Goal: Transaction & Acquisition: Book appointment/travel/reservation

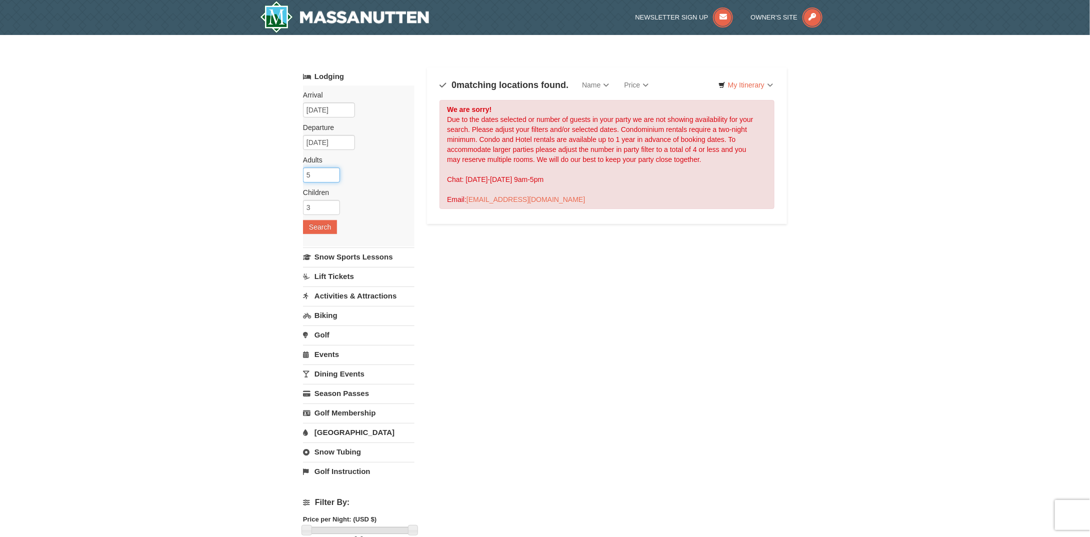
click at [326, 172] on input "5" at bounding box center [321, 174] width 37 height 15
click at [330, 170] on input "6" at bounding box center [321, 174] width 37 height 15
click at [331, 170] on input "7" at bounding box center [321, 174] width 37 height 15
click at [332, 176] on input "6" at bounding box center [321, 174] width 37 height 15
click at [332, 176] on input "5" at bounding box center [321, 174] width 37 height 15
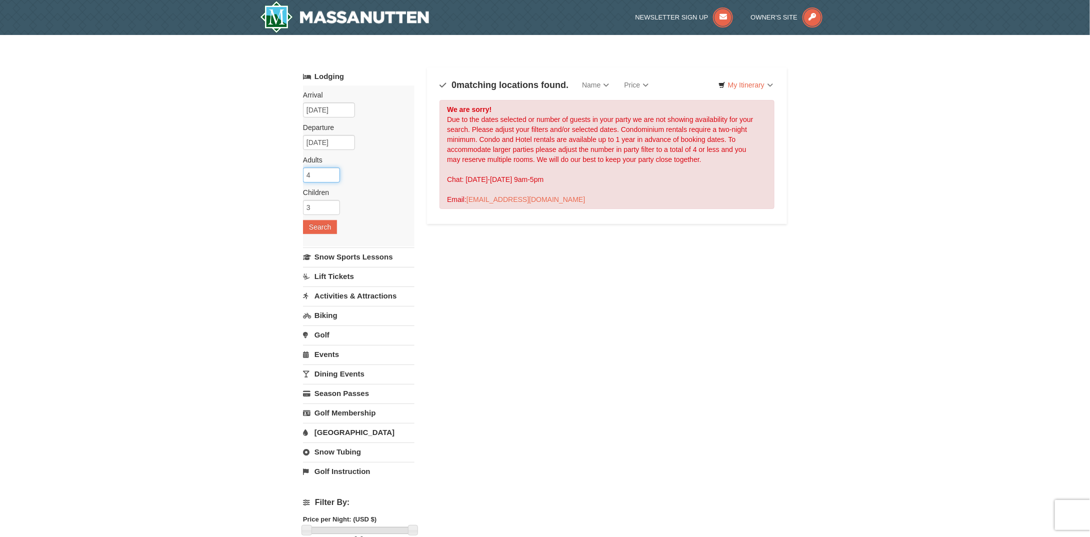
click at [332, 176] on input "4" at bounding box center [321, 174] width 37 height 15
type input "3"
click at [332, 176] on input "3" at bounding box center [321, 174] width 37 height 15
click at [325, 221] on button "Search" at bounding box center [320, 227] width 34 height 14
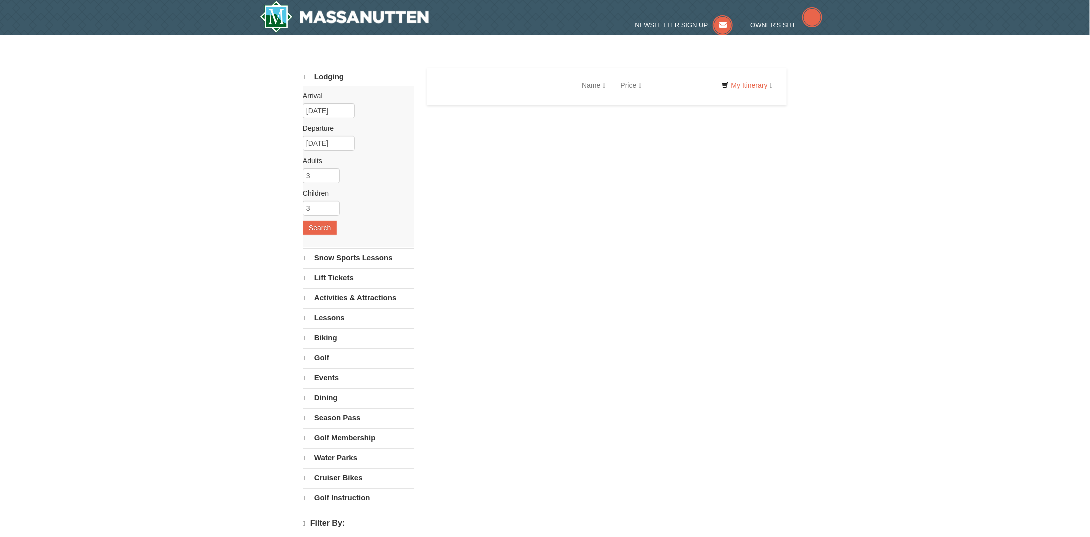
select select "10"
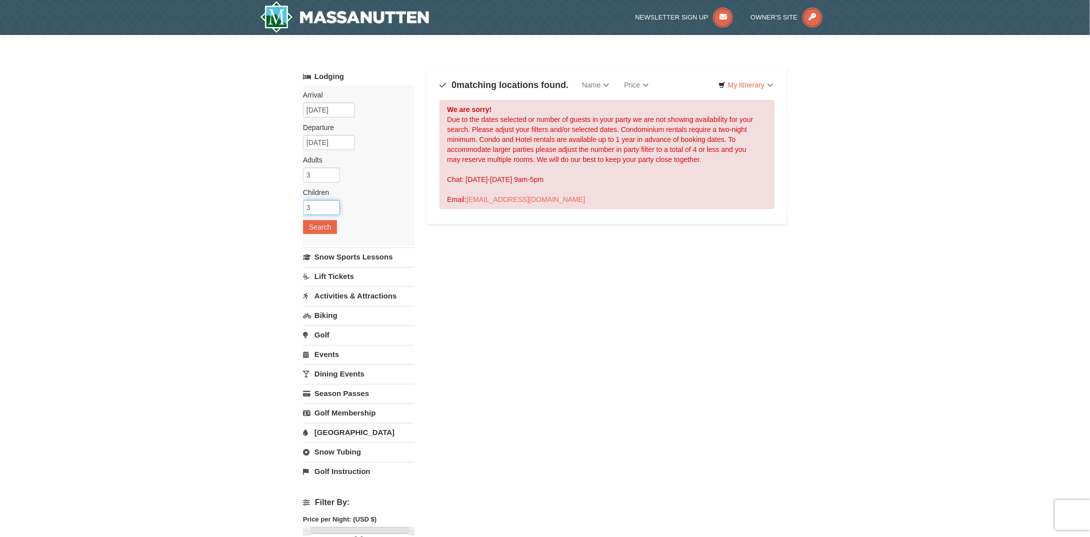
click at [327, 203] on input "3" at bounding box center [321, 207] width 37 height 15
type input "2"
click at [331, 206] on input "2" at bounding box center [321, 207] width 37 height 15
click at [326, 221] on button "Search" at bounding box center [320, 227] width 34 height 14
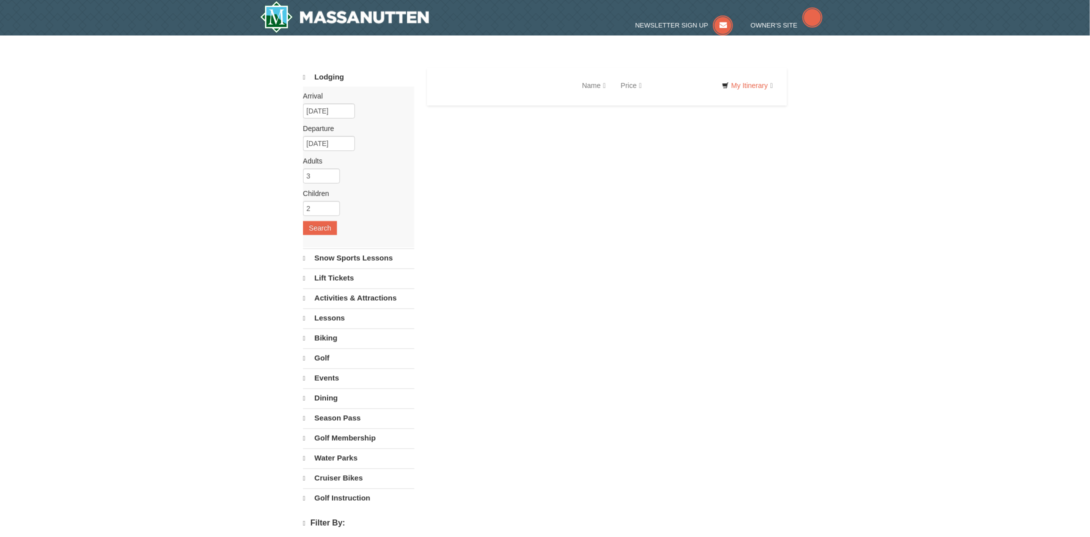
select select "10"
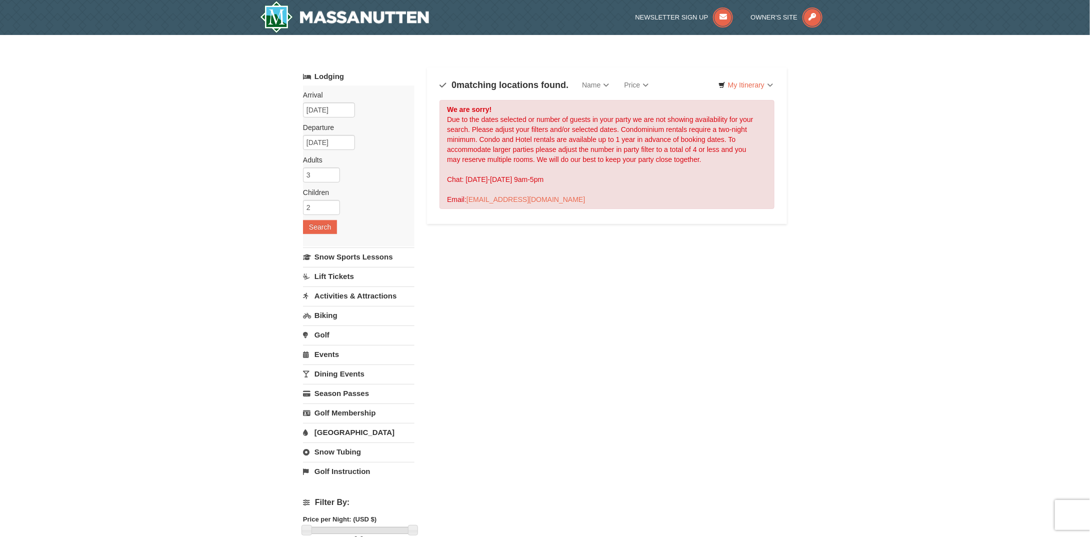
scroll to position [200, 0]
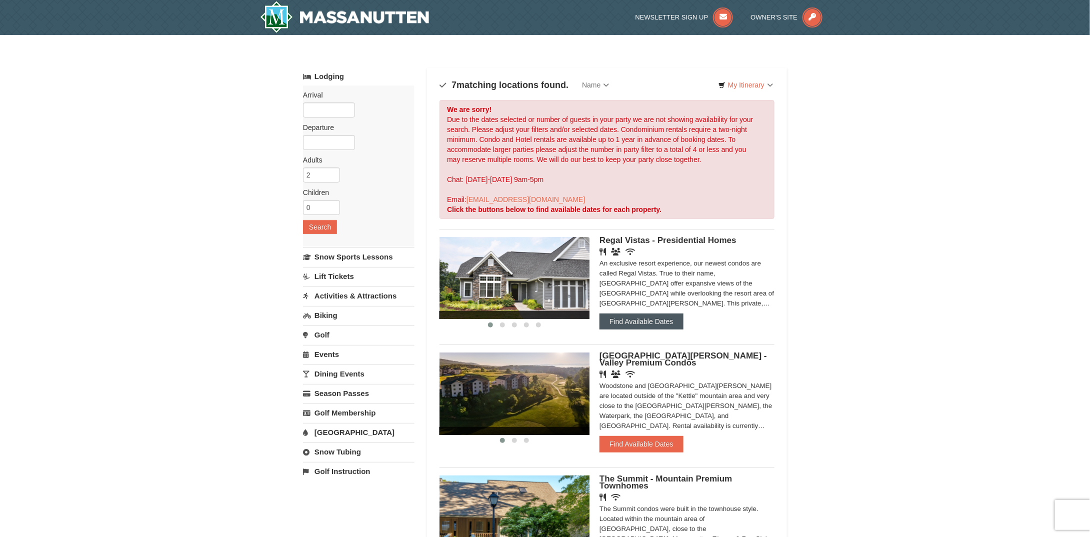
click at [647, 321] on button "Find Available Dates" at bounding box center [640, 321] width 83 height 16
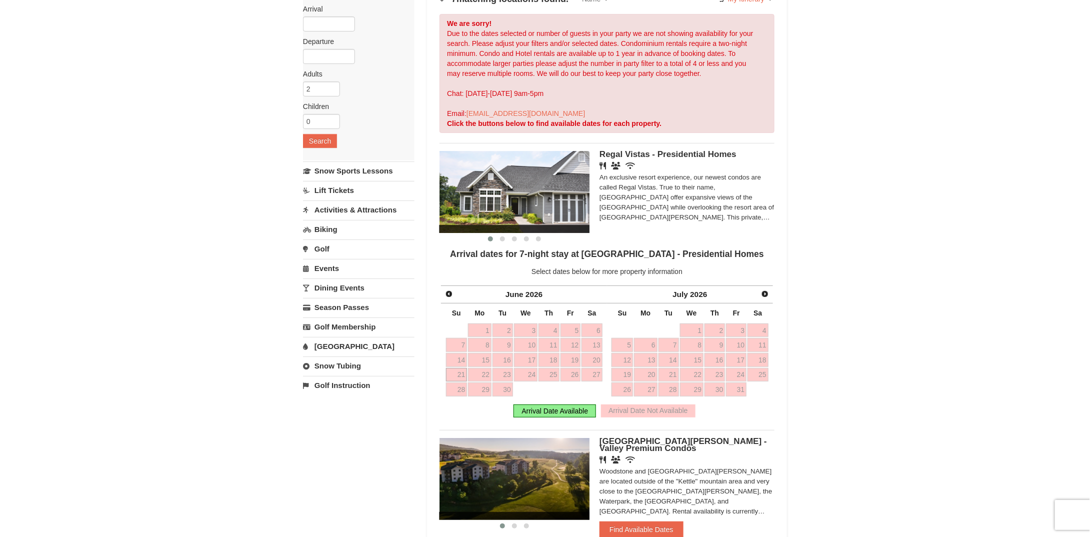
scroll to position [200, 0]
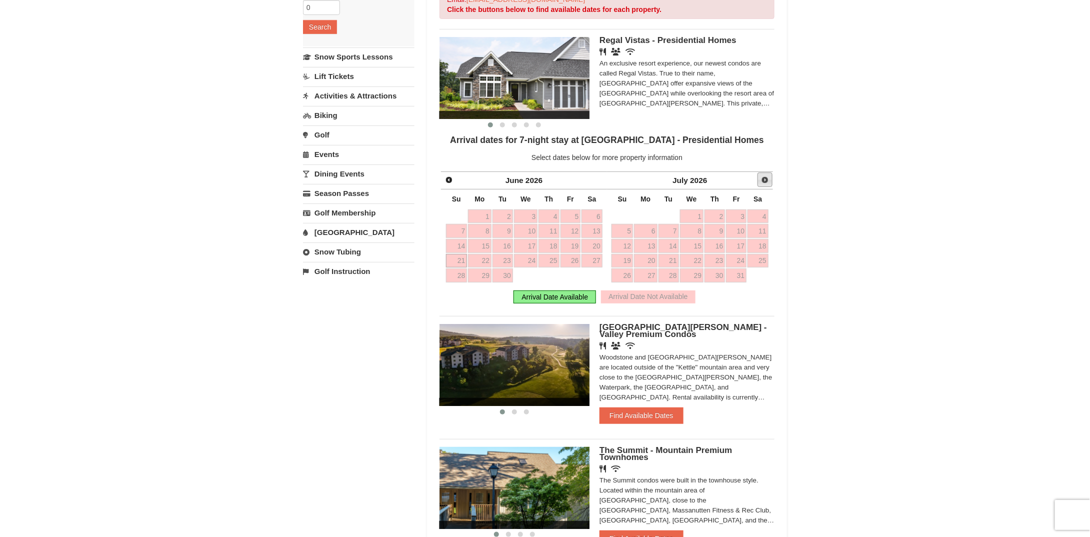
click at [769, 181] on link "Next" at bounding box center [764, 179] width 15 height 15
click at [769, 181] on ul "‹ › Regal Vistas - Presidential Homes Restaurant Banquet Facilities Wireless In…" at bounding box center [606, 526] width 335 height 995
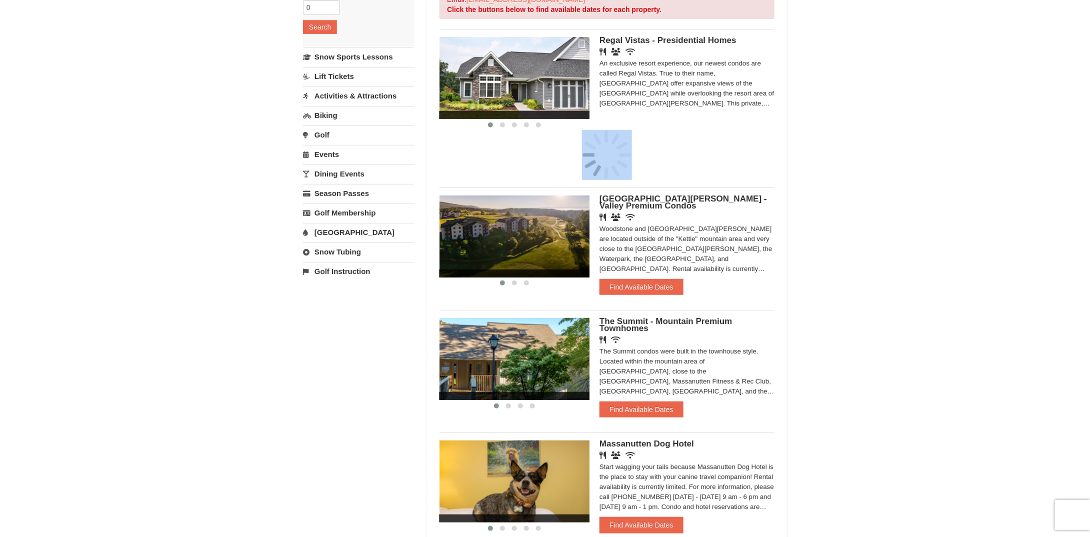
click at [769, 181] on ul "‹ › Regal Vistas - Presidential Homes Restaurant Banquet Facilities Wireless In…" at bounding box center [606, 462] width 335 height 866
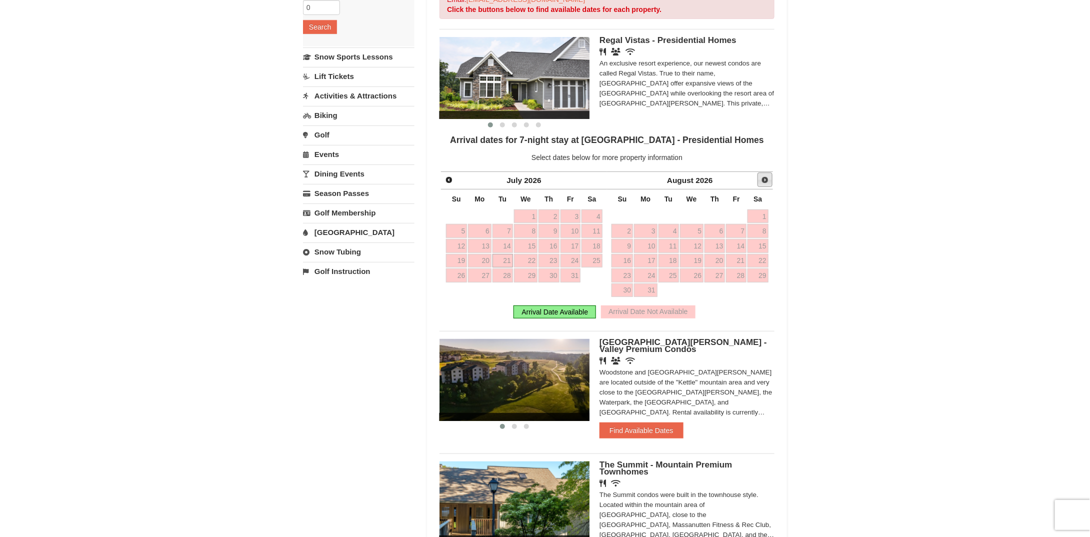
click at [766, 182] on span "Next" at bounding box center [765, 180] width 8 height 8
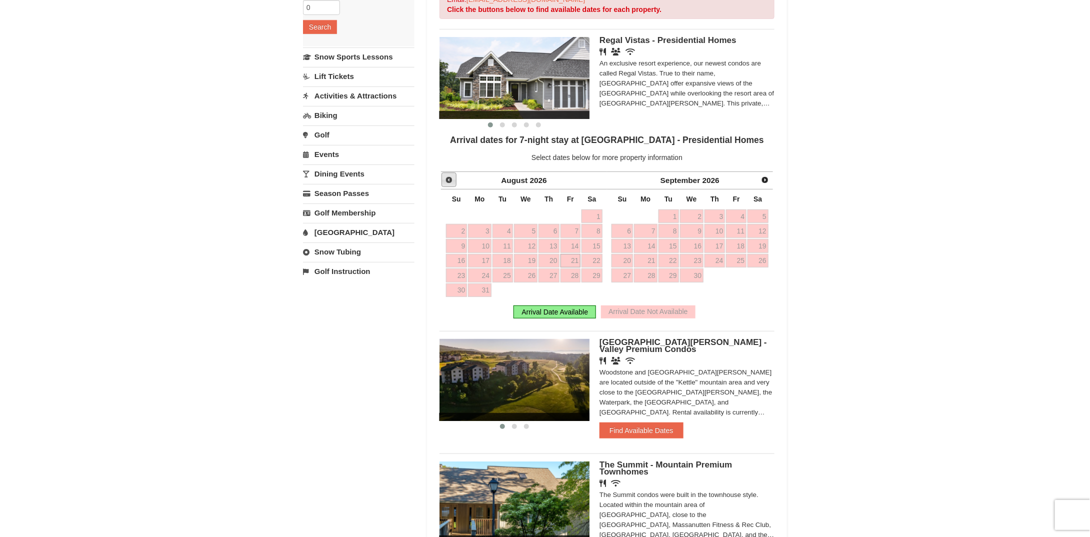
click at [451, 177] on span "Prev" at bounding box center [449, 180] width 8 height 8
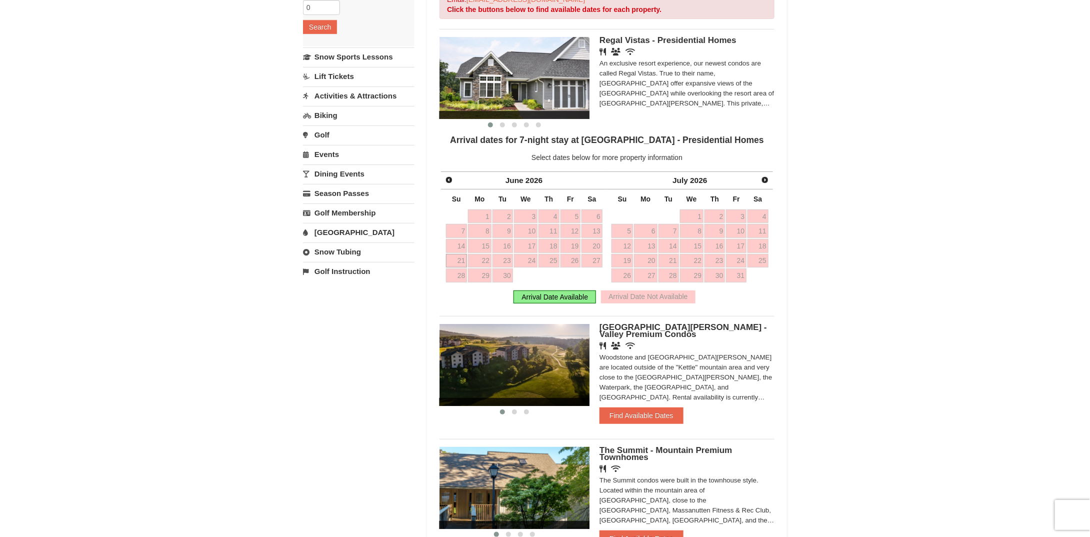
click at [457, 256] on link "21" at bounding box center [456, 261] width 21 height 14
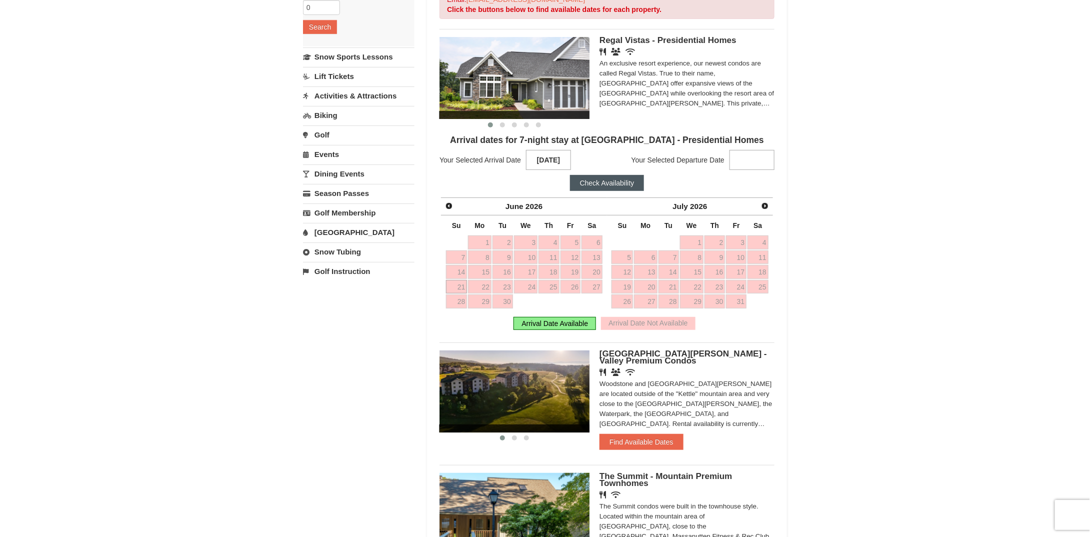
click at [744, 152] on strong at bounding box center [751, 160] width 45 height 20
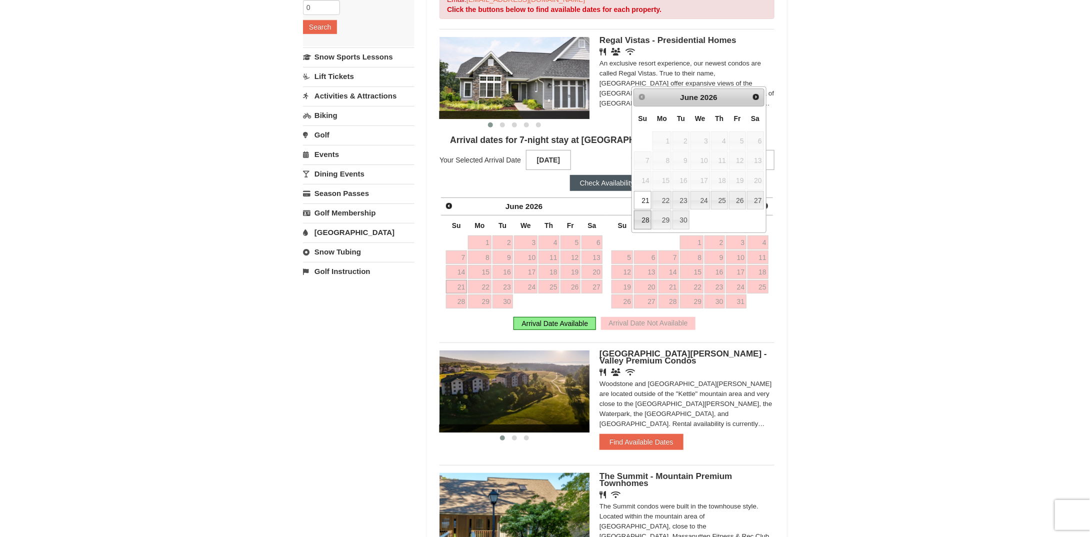
click at [644, 215] on link "28" at bounding box center [642, 219] width 17 height 19
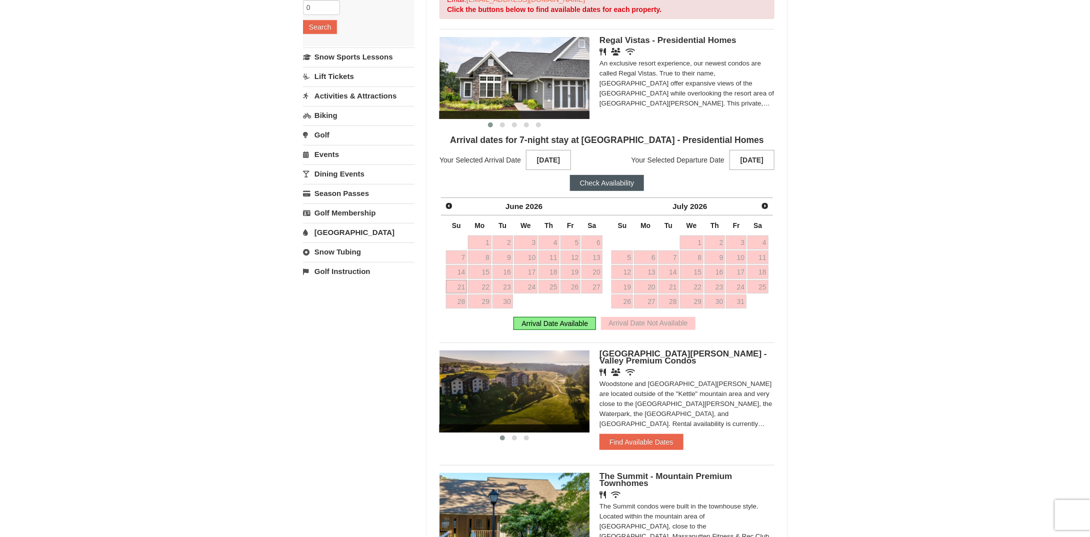
click at [624, 185] on button "Check Availability" at bounding box center [607, 183] width 74 height 16
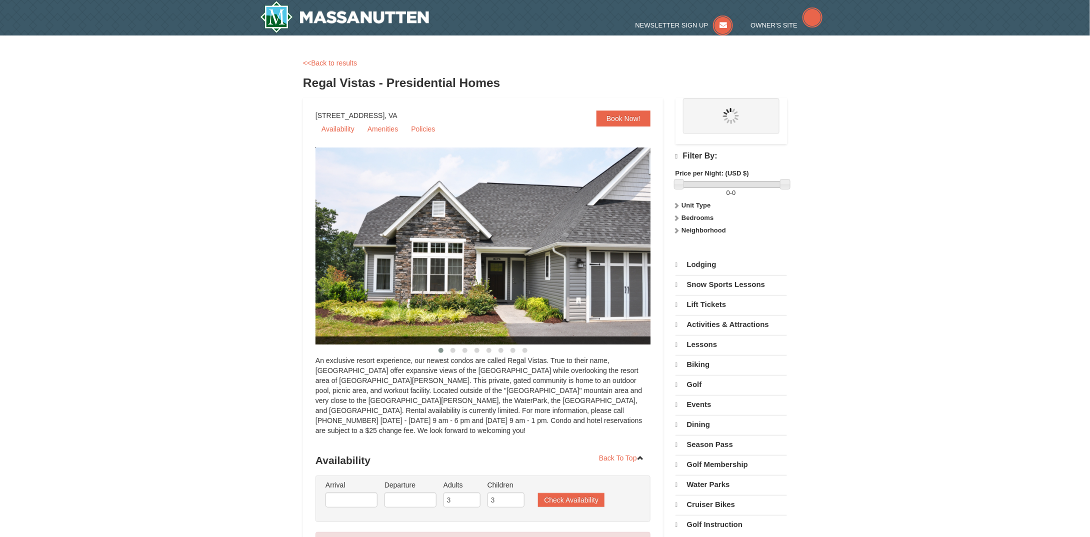
select select "10"
